Goal: Task Accomplishment & Management: Manage account settings

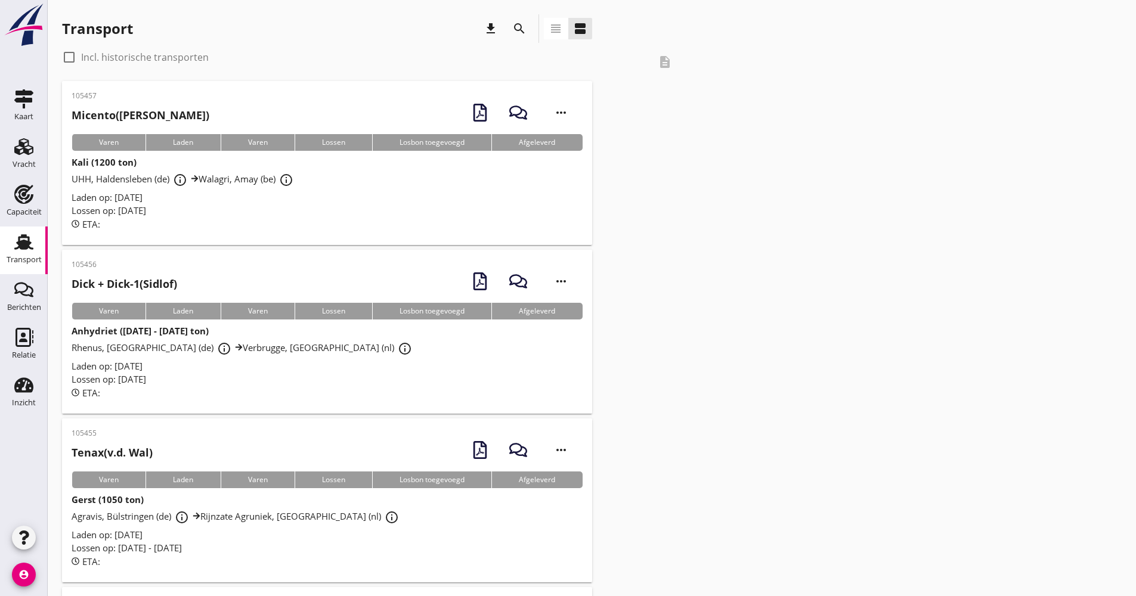
click at [533, 24] on div "search" at bounding box center [519, 28] width 29 height 29
click at [530, 20] on div "search" at bounding box center [519, 28] width 29 height 29
click at [522, 21] on button "search" at bounding box center [519, 28] width 21 height 21
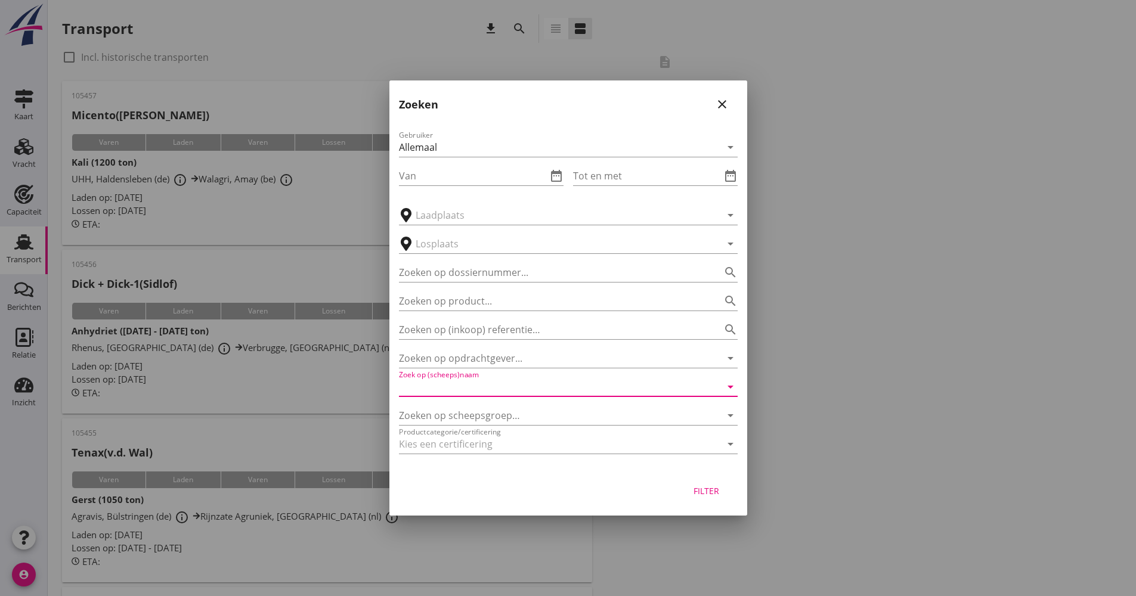
click at [462, 385] on input "Zoek op (scheeps)naam" at bounding box center [551, 387] width 305 height 19
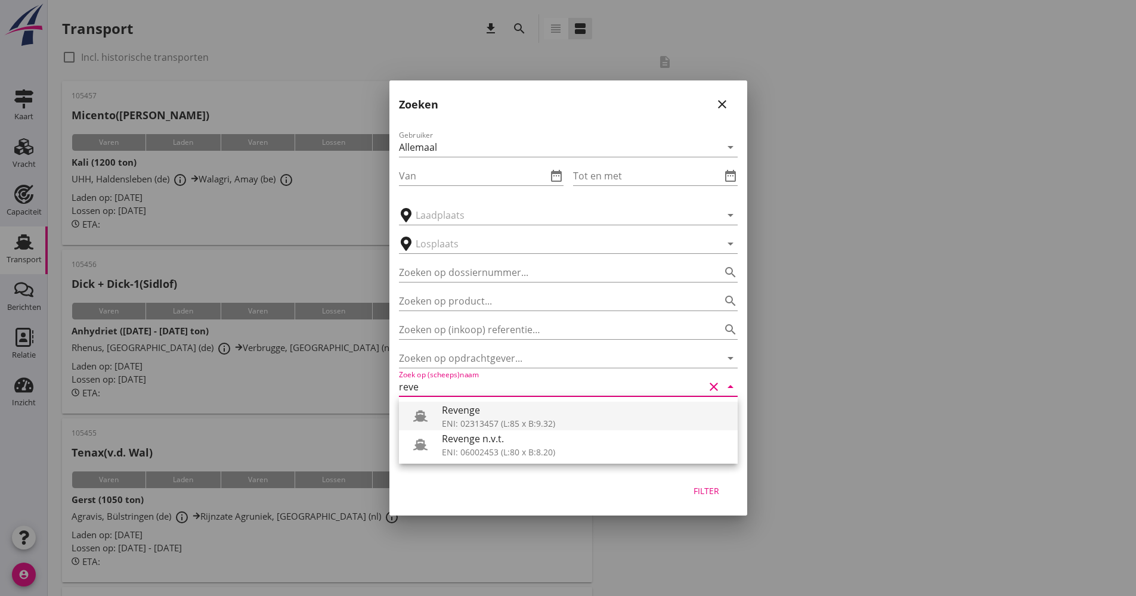
click at [475, 411] on div "Revenge" at bounding box center [585, 410] width 286 height 14
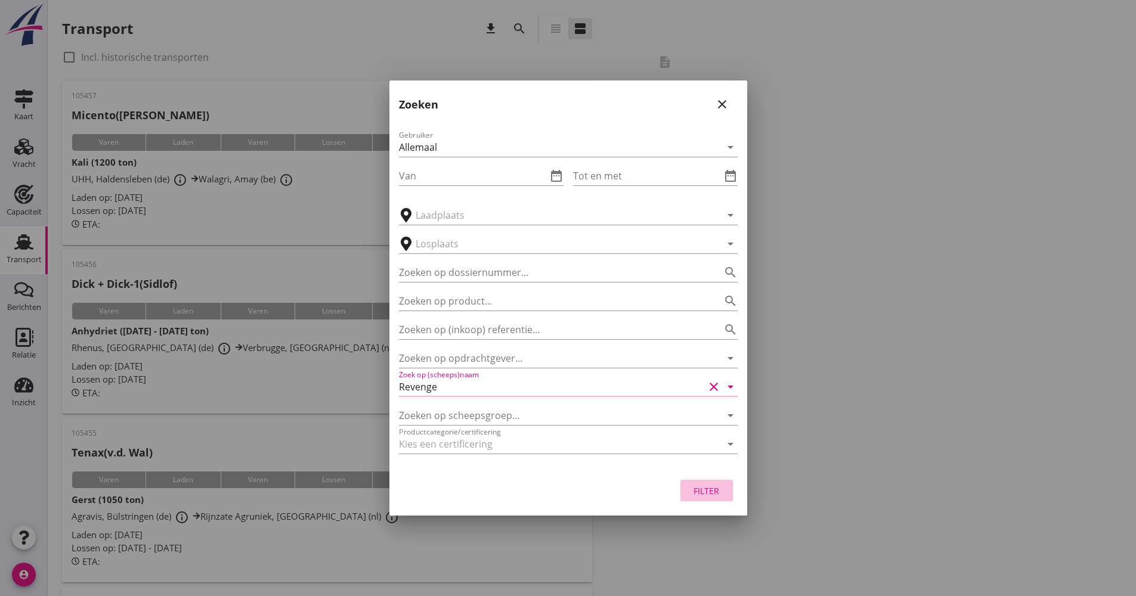
click at [707, 493] on div "Filter" at bounding box center [706, 491] width 33 height 13
type input "Revenge"
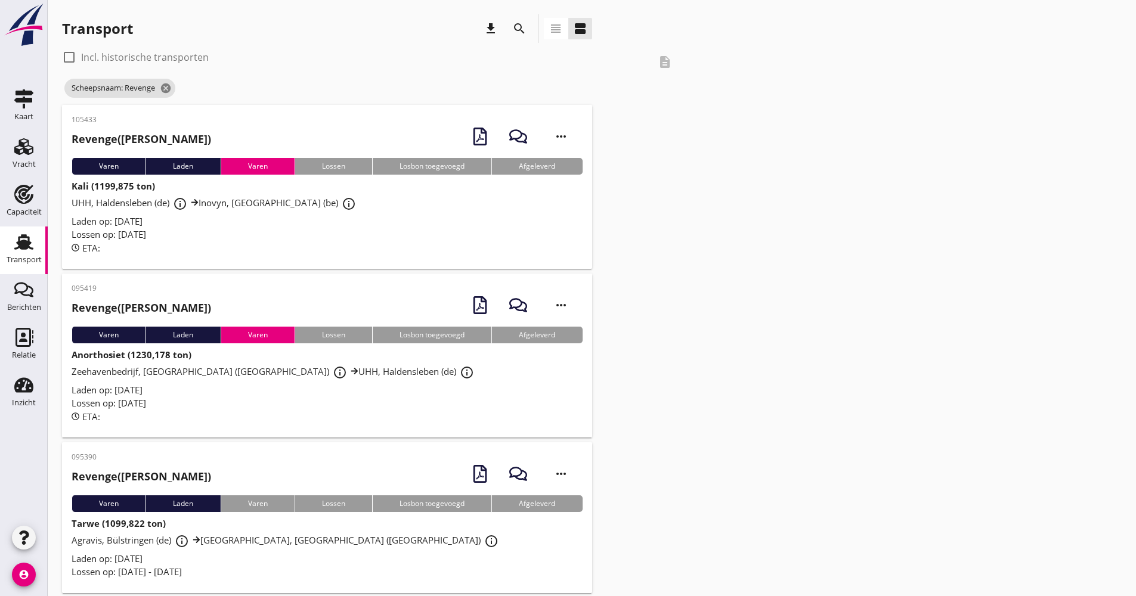
click at [286, 240] on div "Lossen op: [DATE]" at bounding box center [327, 235] width 511 height 14
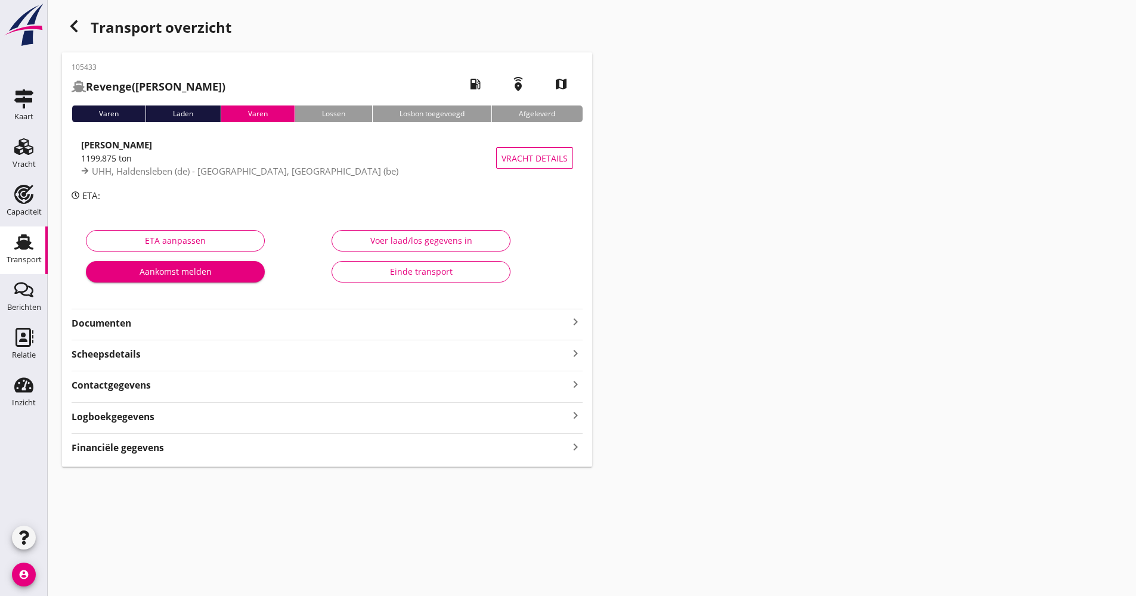
click at [173, 331] on div "105433 Revenge ([PERSON_NAME]) local_gas_station emergency_share map Varen Lade…" at bounding box center [327, 259] width 530 height 415
click at [175, 325] on strong "Documenten" at bounding box center [320, 324] width 497 height 14
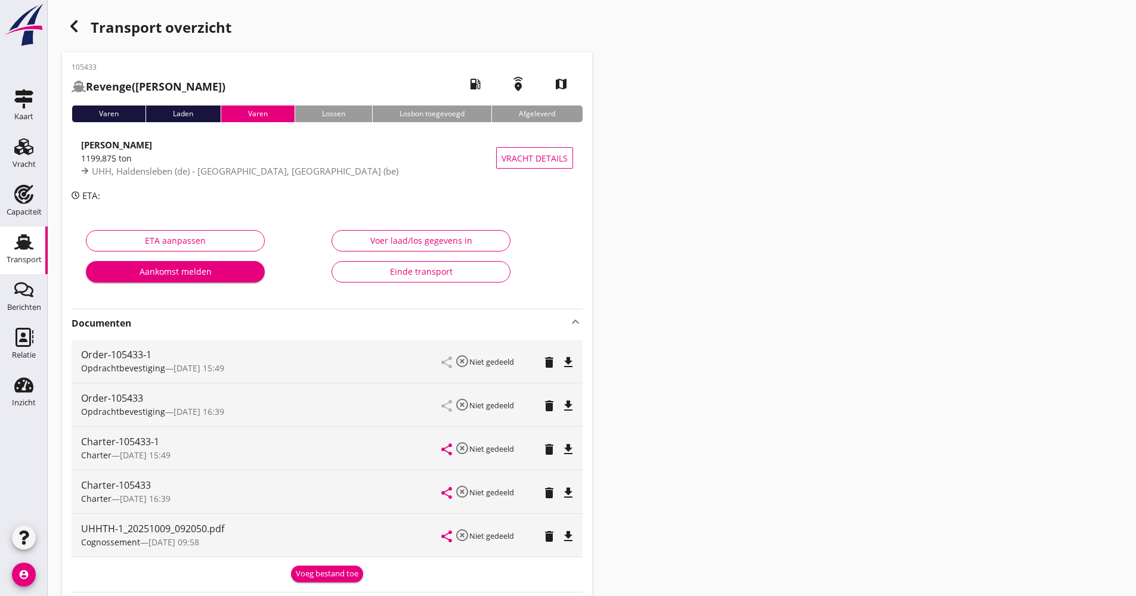
click at [178, 324] on strong "Documenten" at bounding box center [320, 324] width 497 height 14
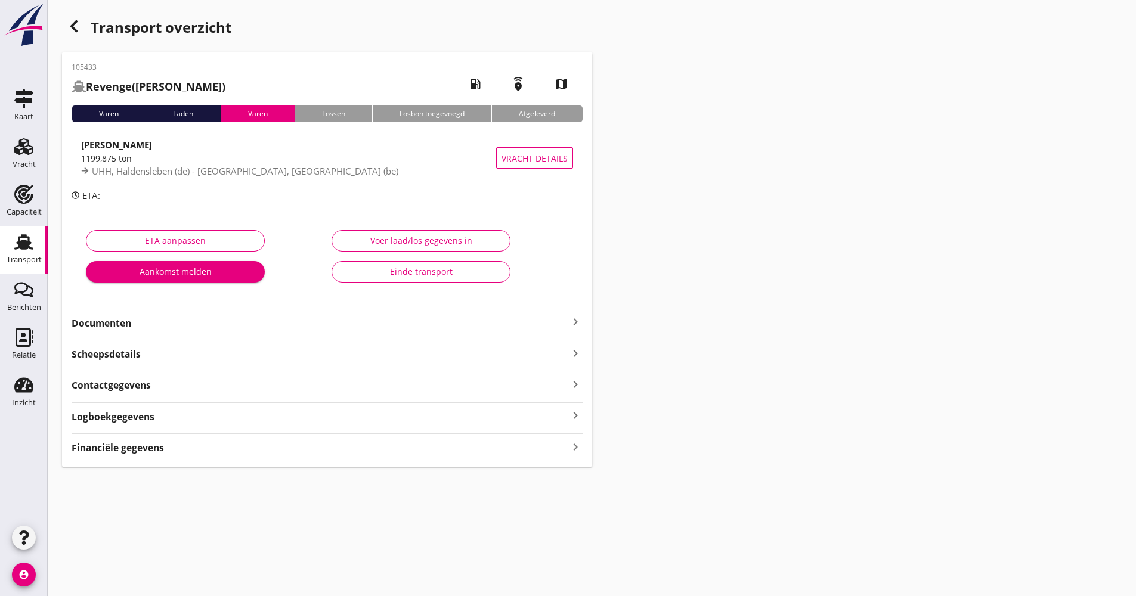
click at [179, 324] on strong "Documenten" at bounding box center [320, 324] width 497 height 14
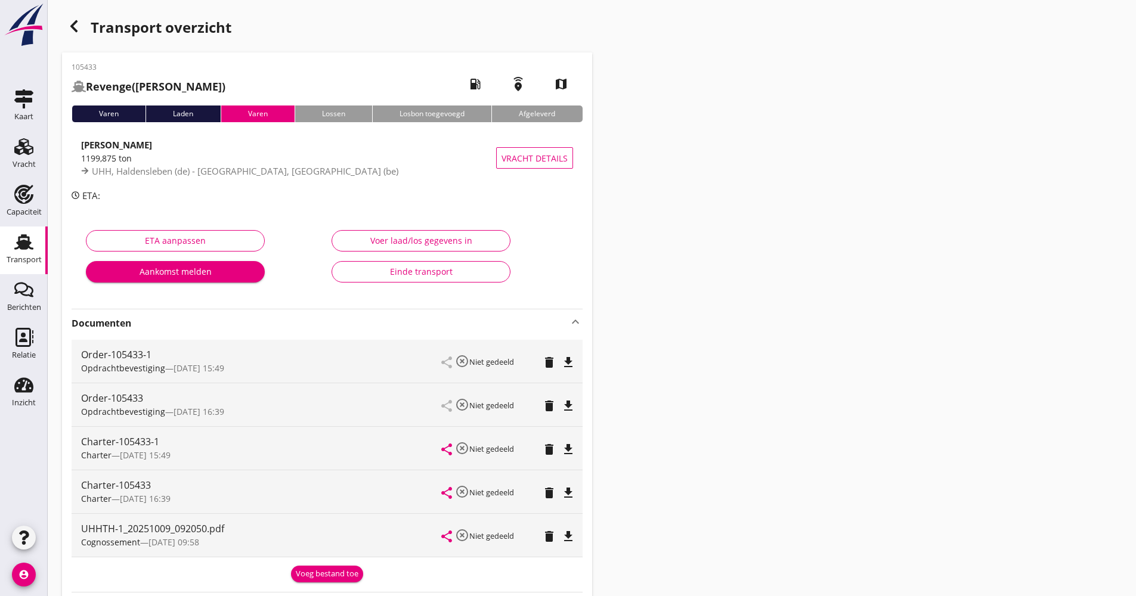
click at [179, 324] on strong "Documenten" at bounding box center [320, 324] width 497 height 14
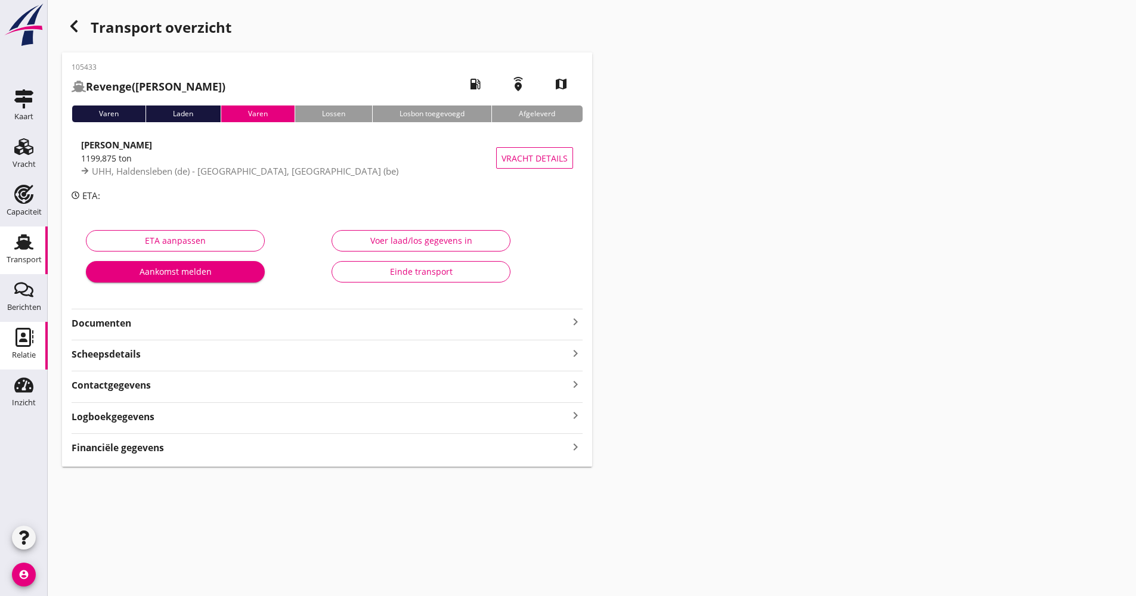
click at [33, 350] on div "Relatie" at bounding box center [24, 355] width 24 height 17
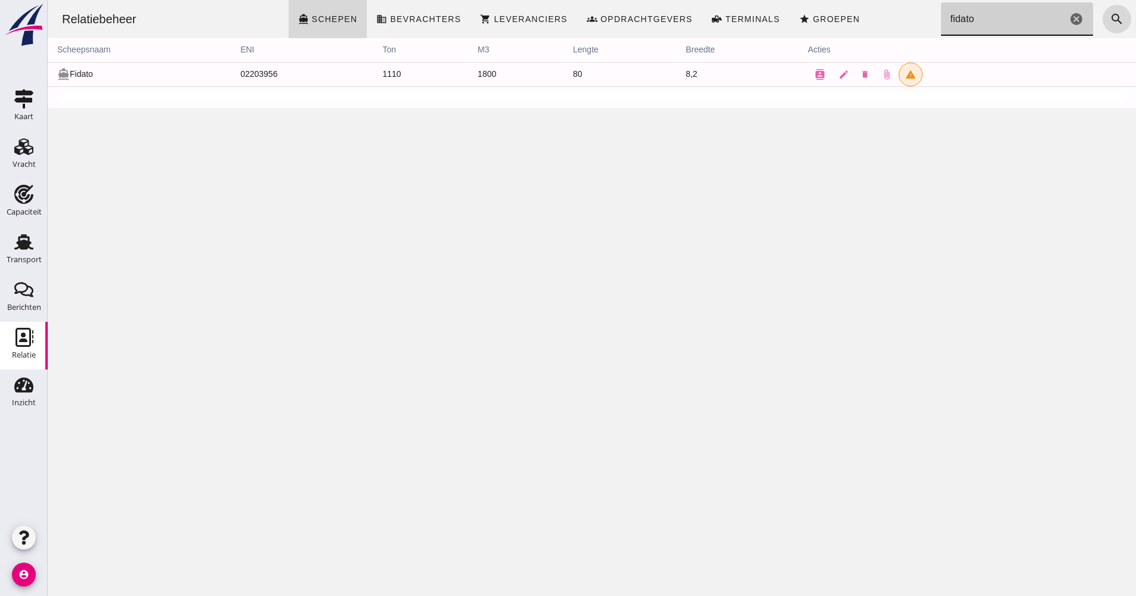
drag, startPoint x: 1013, startPoint y: 21, endPoint x: 923, endPoint y: 16, distance: 90.2
click at [923, 16] on div "Relatiebeheer directions_boat Schepen business Bevrachters shopping_cart Levera…" at bounding box center [591, 19] width 1079 height 38
type input "EMTE"
click at [859, 76] on icon "contacts" at bounding box center [864, 74] width 11 height 11
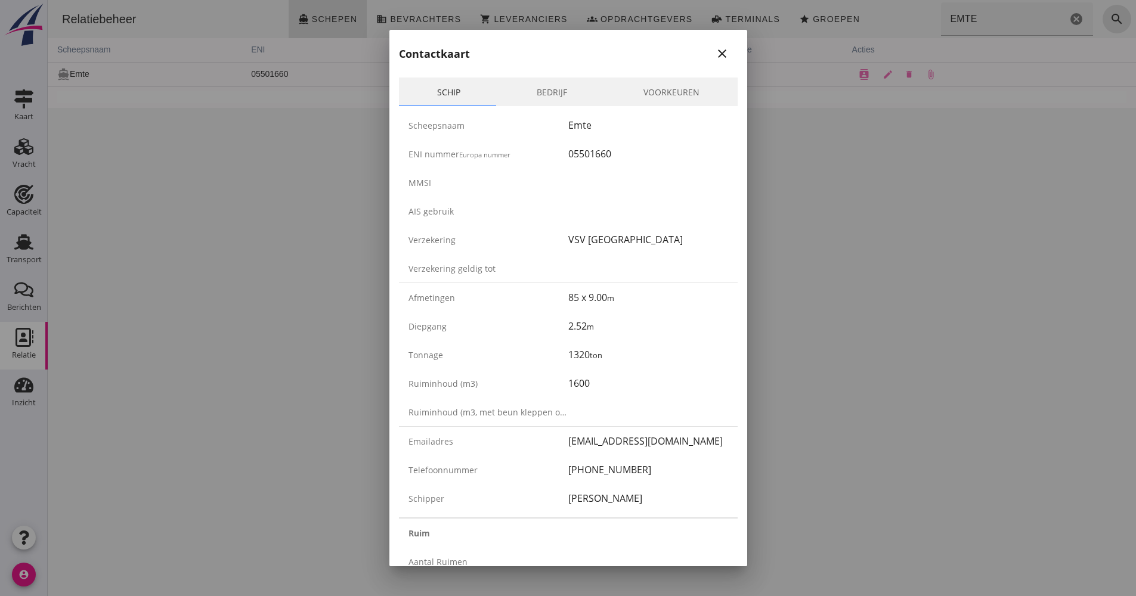
drag, startPoint x: 835, startPoint y: 138, endPoint x: 842, endPoint y: 141, distance: 7.2
click at [842, 141] on div at bounding box center [568, 298] width 1136 height 596
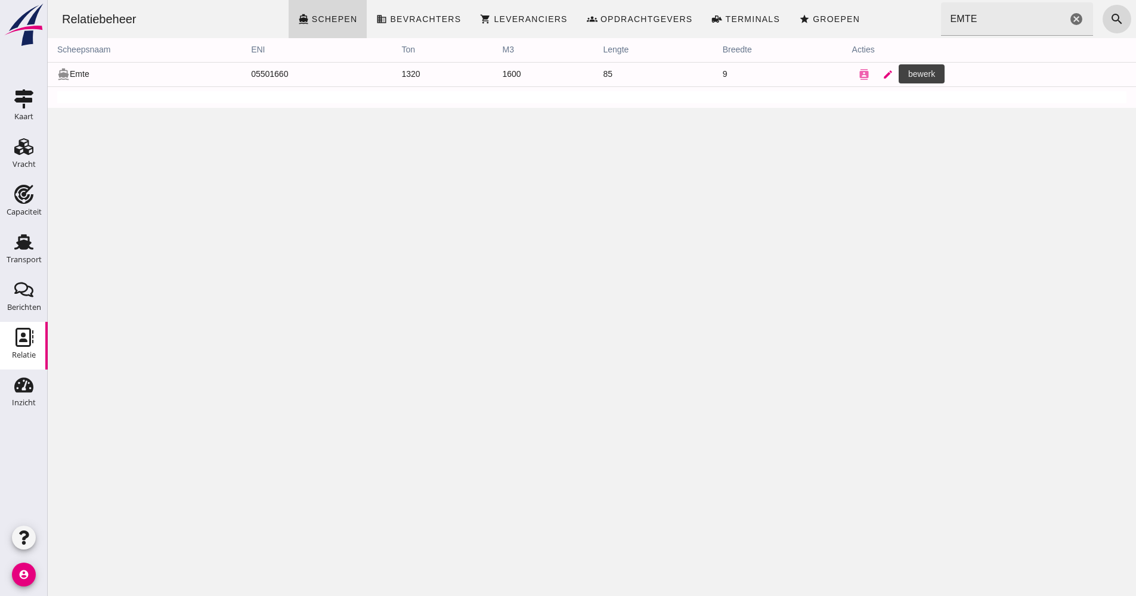
click at [883, 79] on icon "edit" at bounding box center [888, 74] width 11 height 11
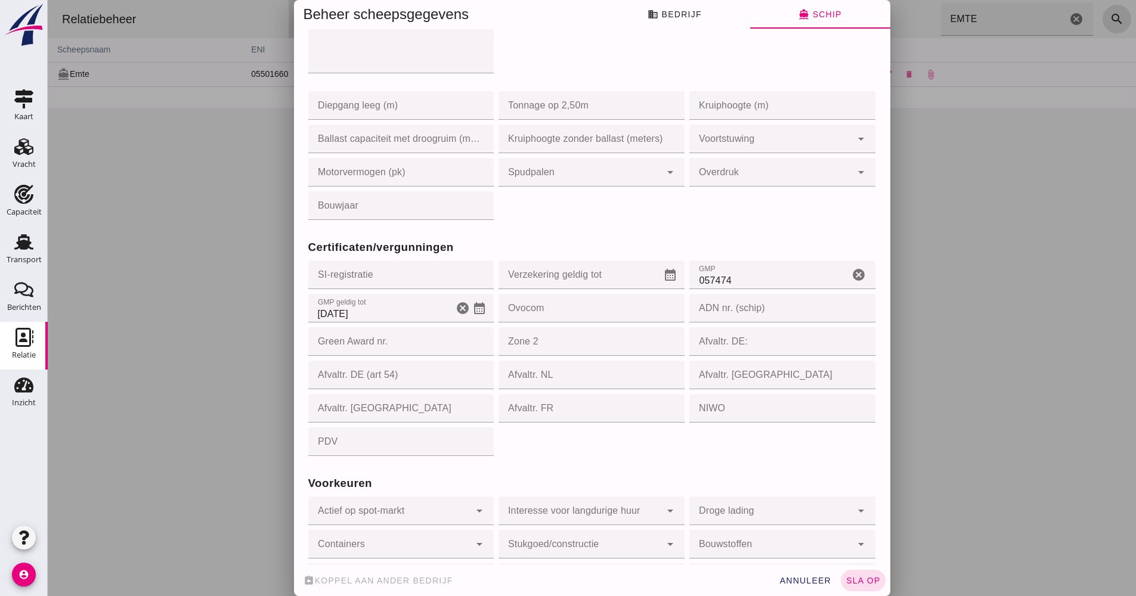
scroll to position [999, 0]
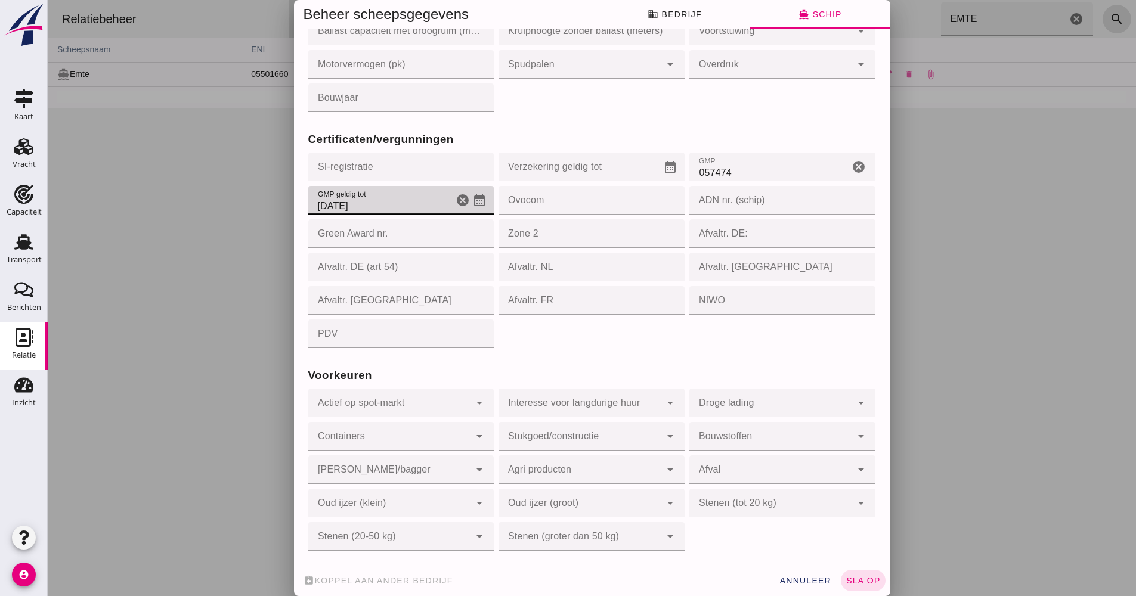
click at [409, 207] on input "[DATE]" at bounding box center [381, 200] width 146 height 29
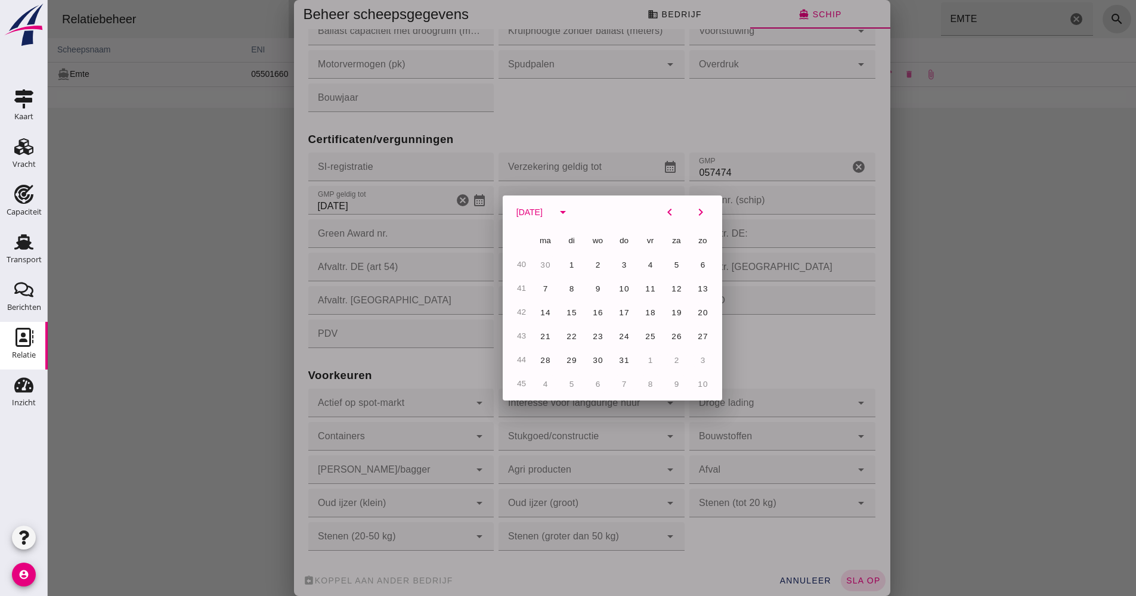
click at [324, 203] on div at bounding box center [592, 298] width 1088 height 596
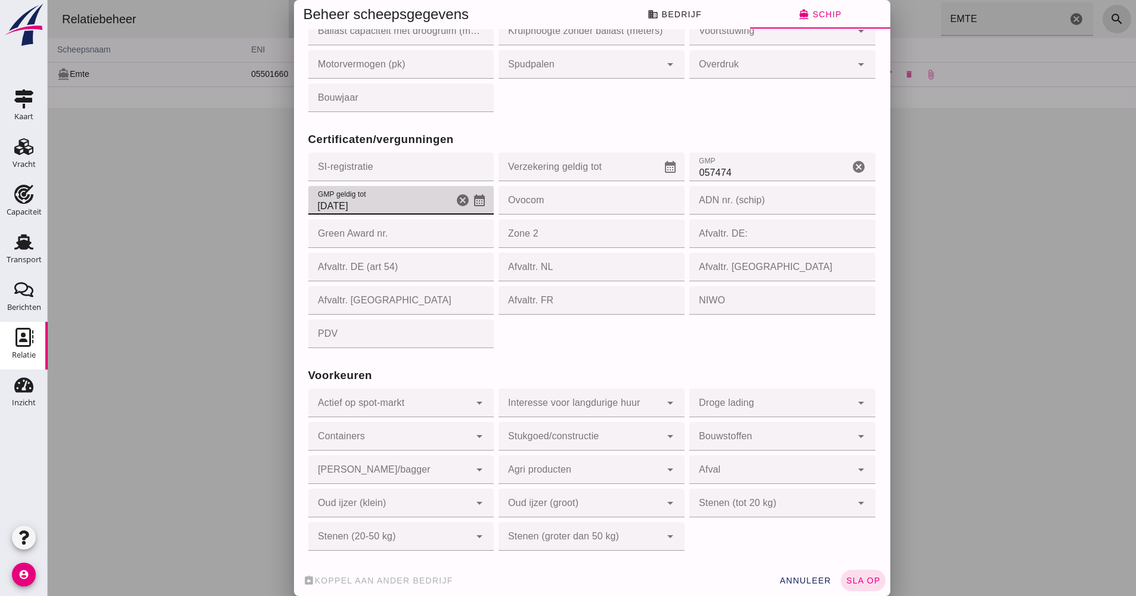
click at [321, 208] on input "[DATE]" at bounding box center [381, 200] width 146 height 29
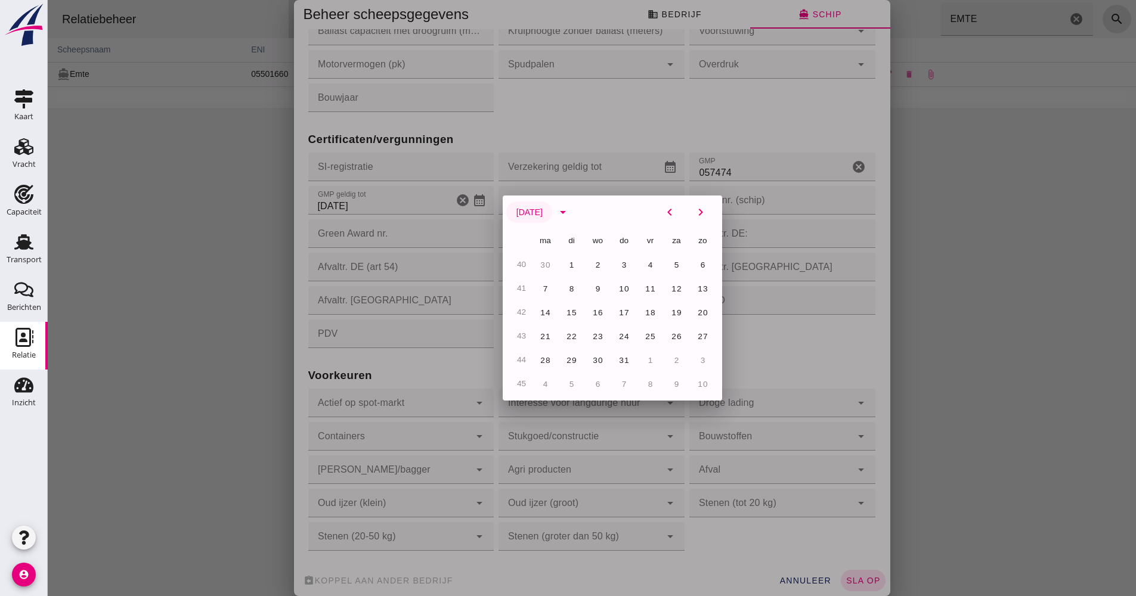
click at [543, 211] on span "[DATE]" at bounding box center [529, 213] width 27 height 10
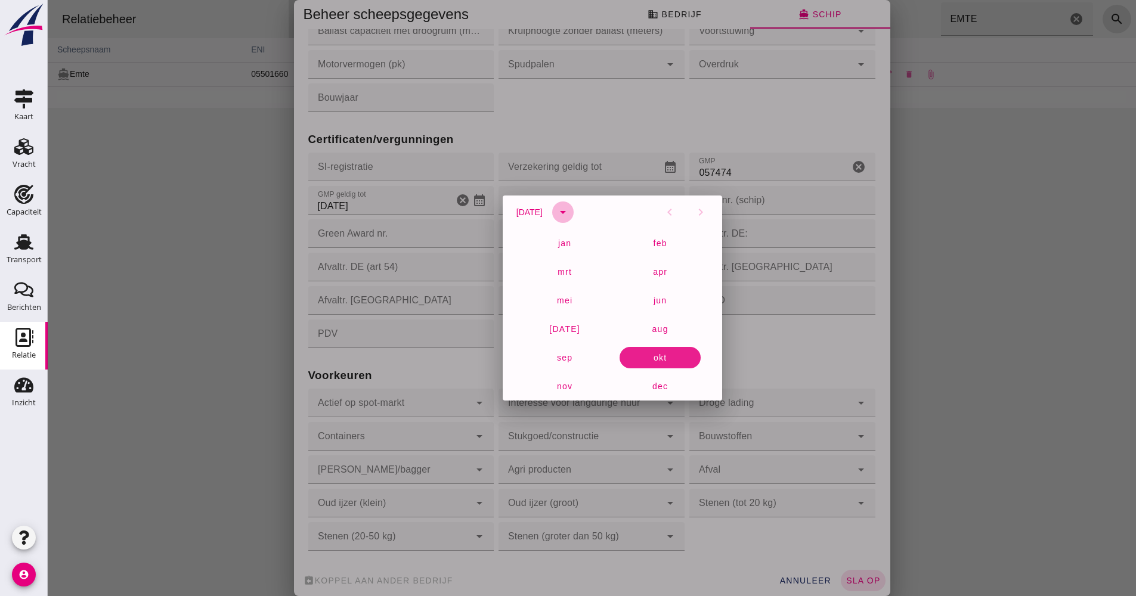
click at [570, 208] on icon "arrow_drop_down" at bounding box center [563, 212] width 14 height 14
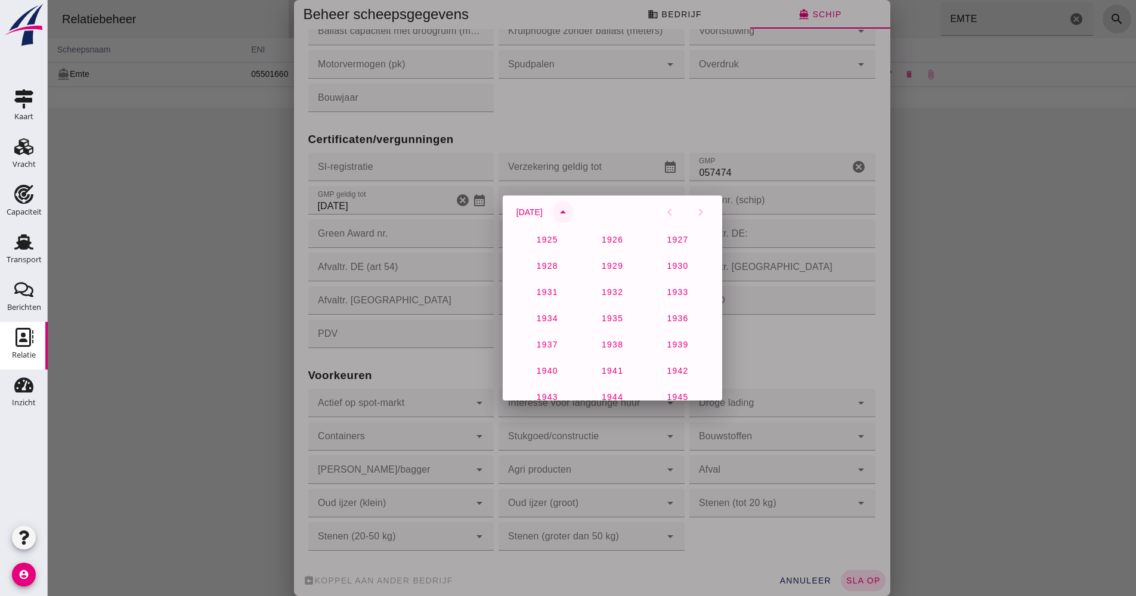
scroll to position [791, 0]
click at [684, 313] on button "2026" at bounding box center [677, 314] width 51 height 21
click at [544, 313] on span "12" at bounding box center [545, 312] width 11 height 9
type input "[DATE]"
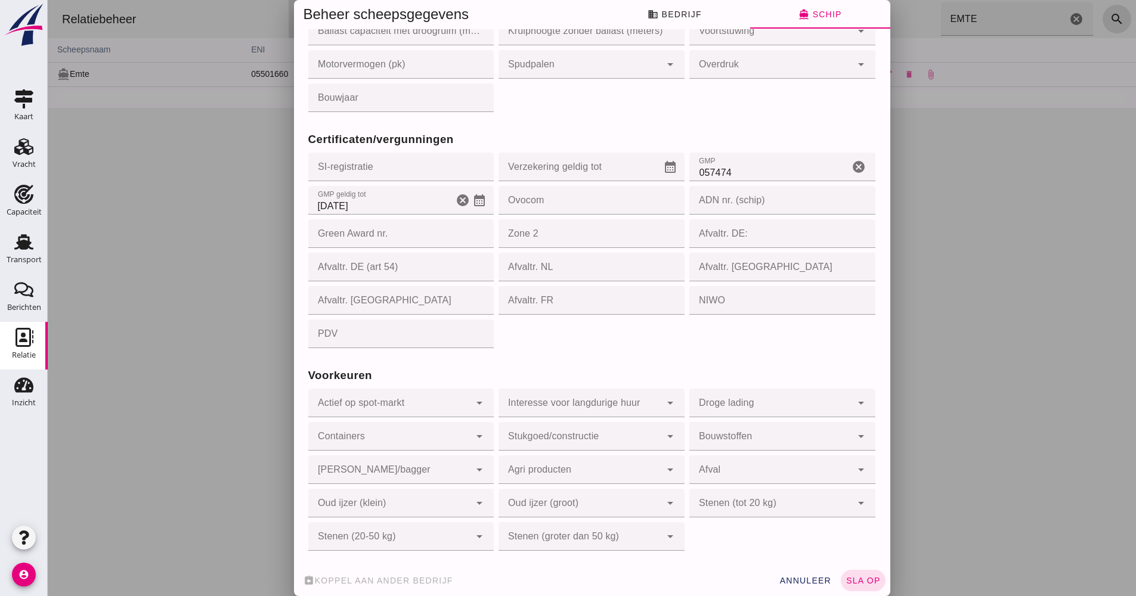
click at [863, 587] on button "sla op" at bounding box center [863, 580] width 45 height 21
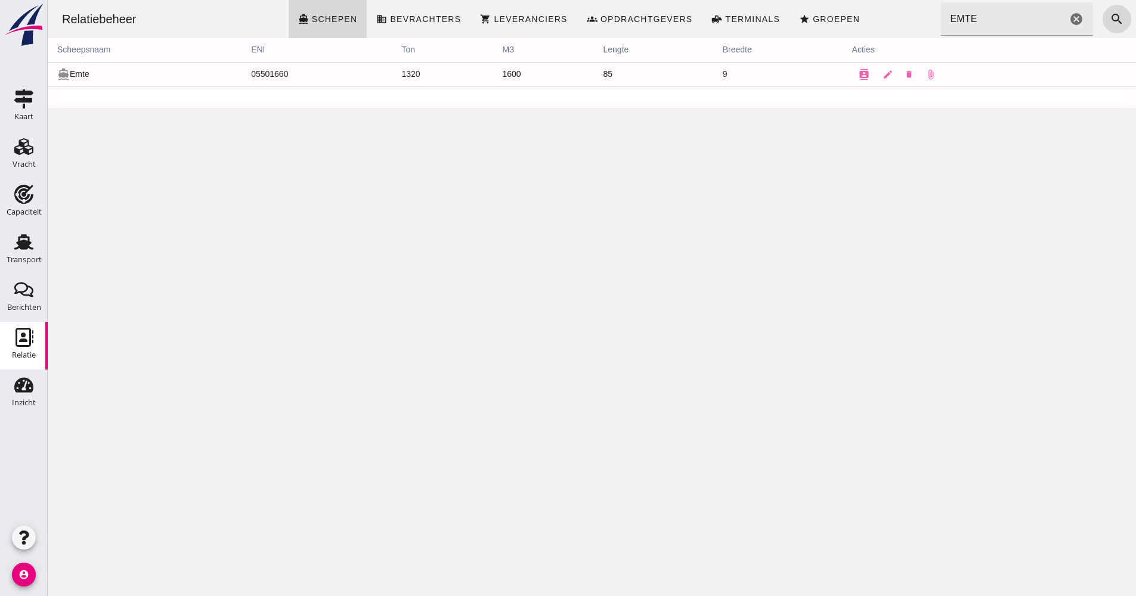
scroll to position [0, 0]
